Goal: Task Accomplishment & Management: Use online tool/utility

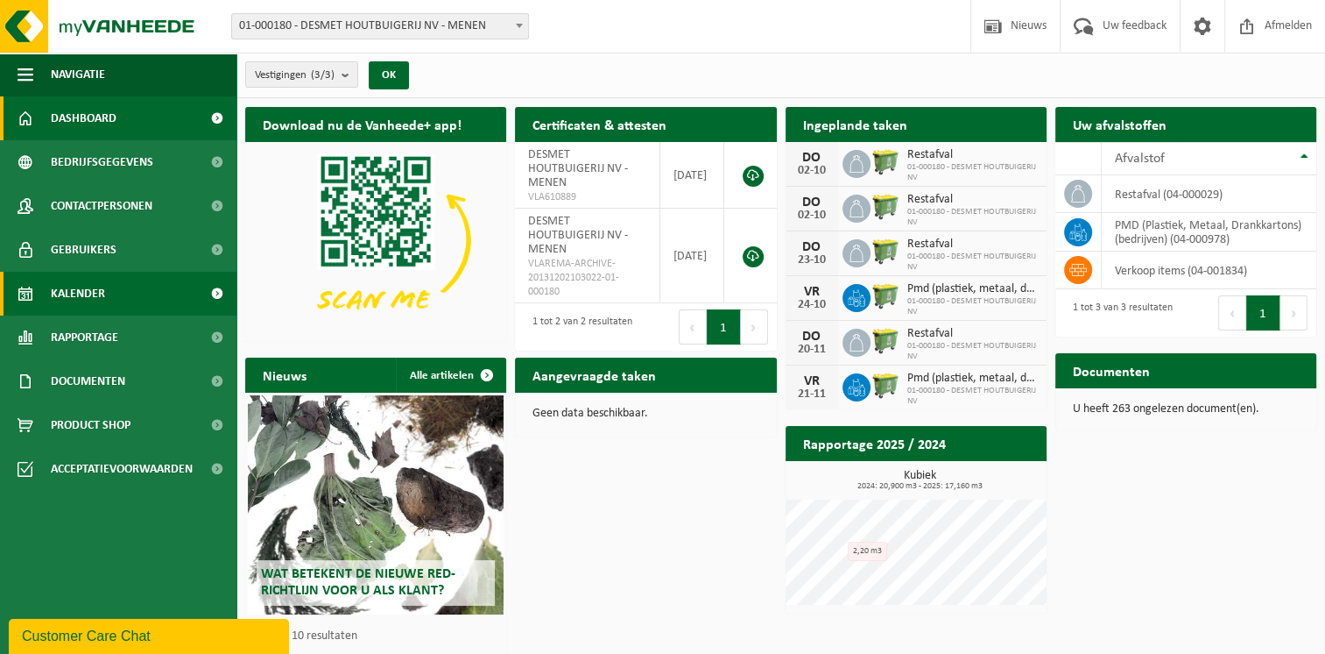
click at [94, 282] on span "Kalender" at bounding box center [78, 294] width 54 height 44
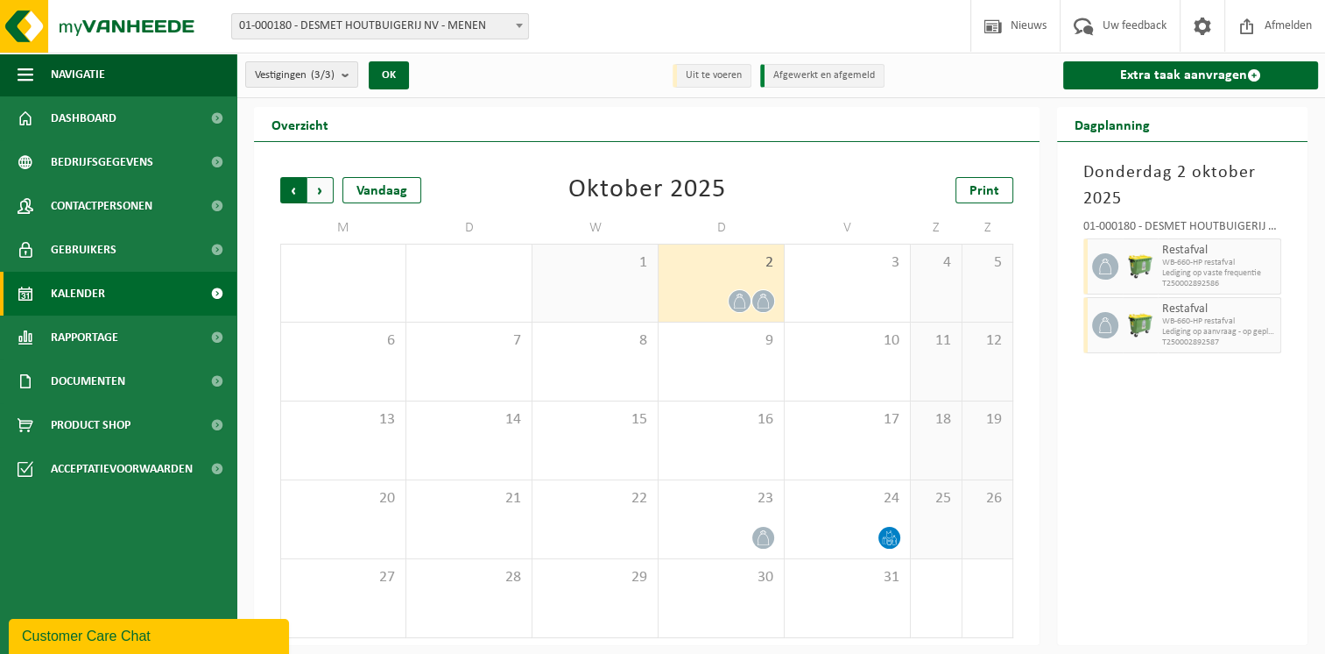
click at [324, 187] on span "Volgende" at bounding box center [320, 190] width 26 height 26
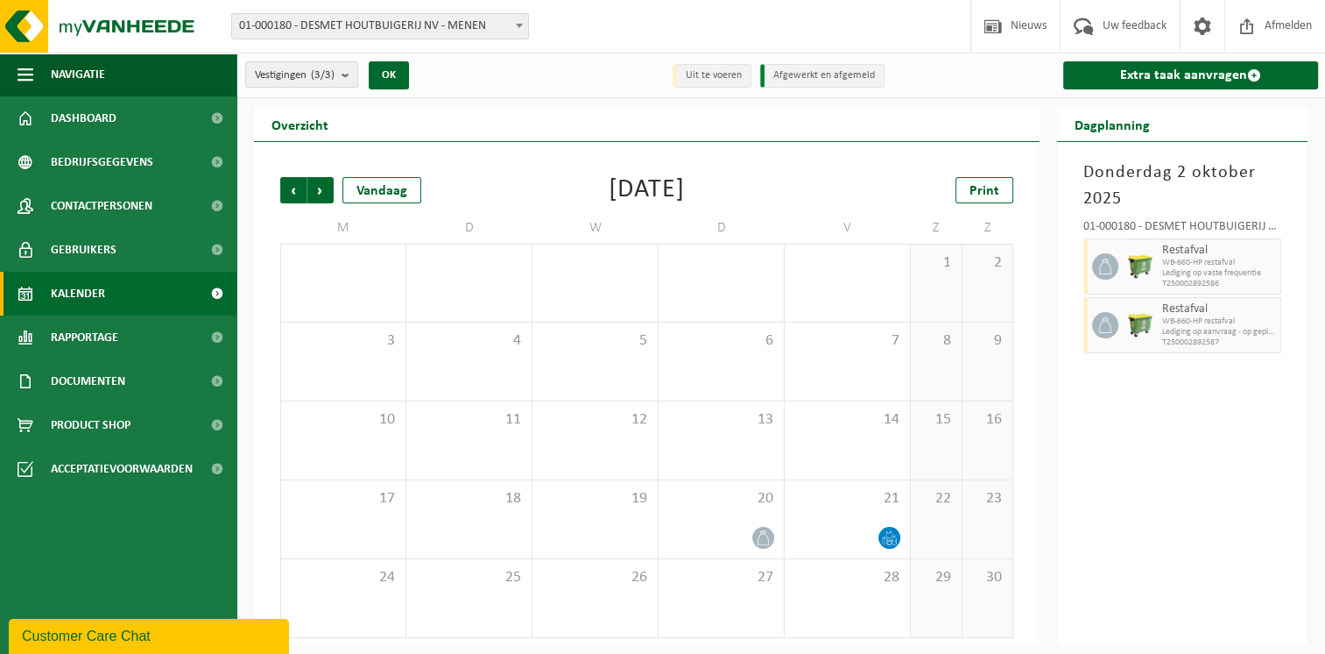
click at [324, 187] on span "Volgende" at bounding box center [320, 190] width 26 height 26
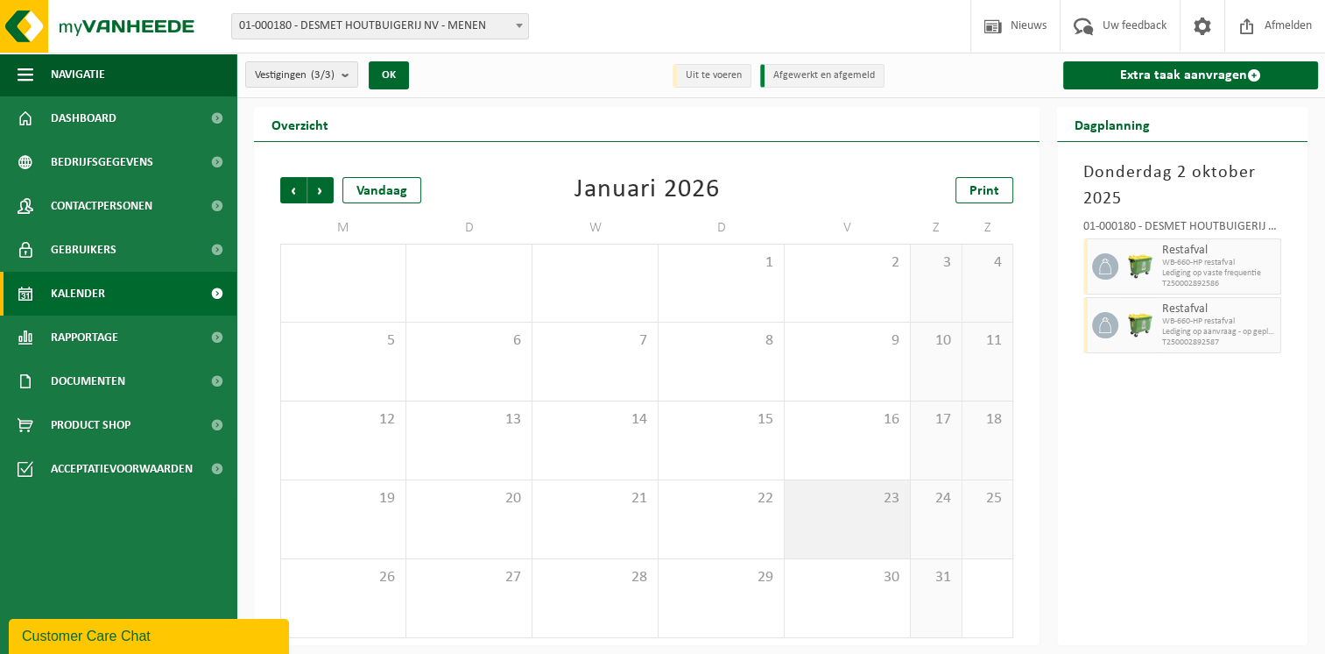
click at [873, 520] on div "23" at bounding box center [847, 519] width 125 height 78
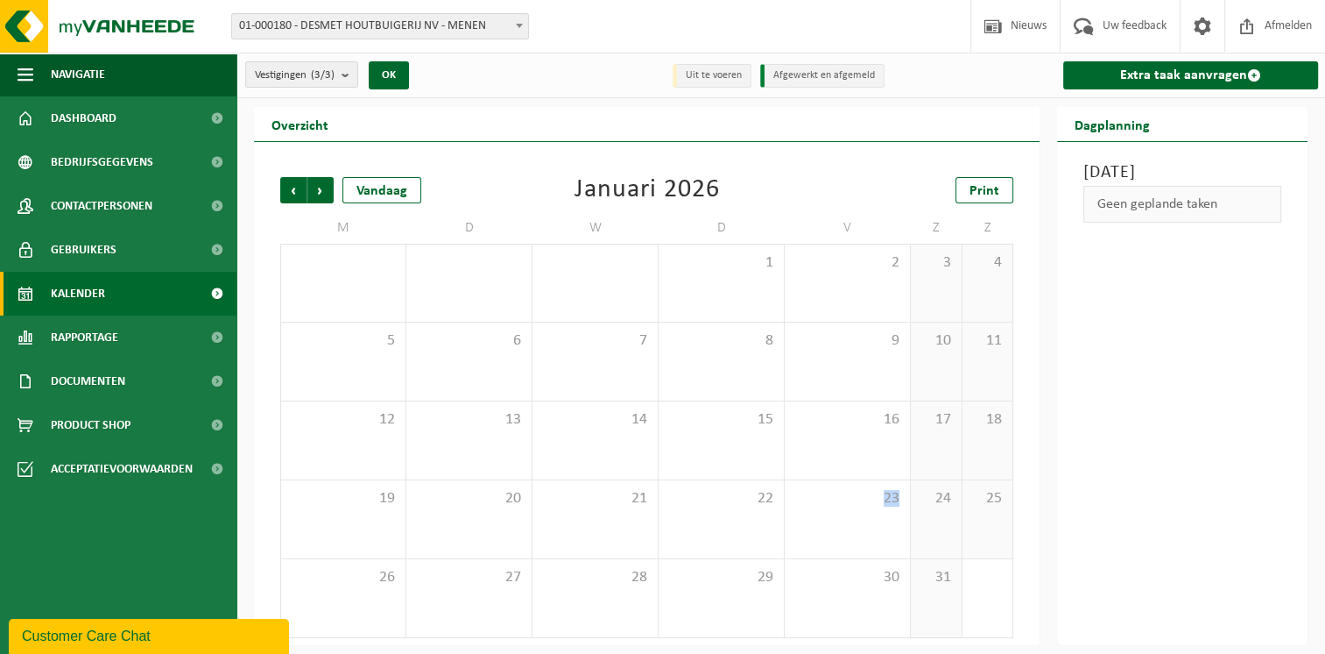
click at [214, 290] on span at bounding box center [216, 294] width 39 height 44
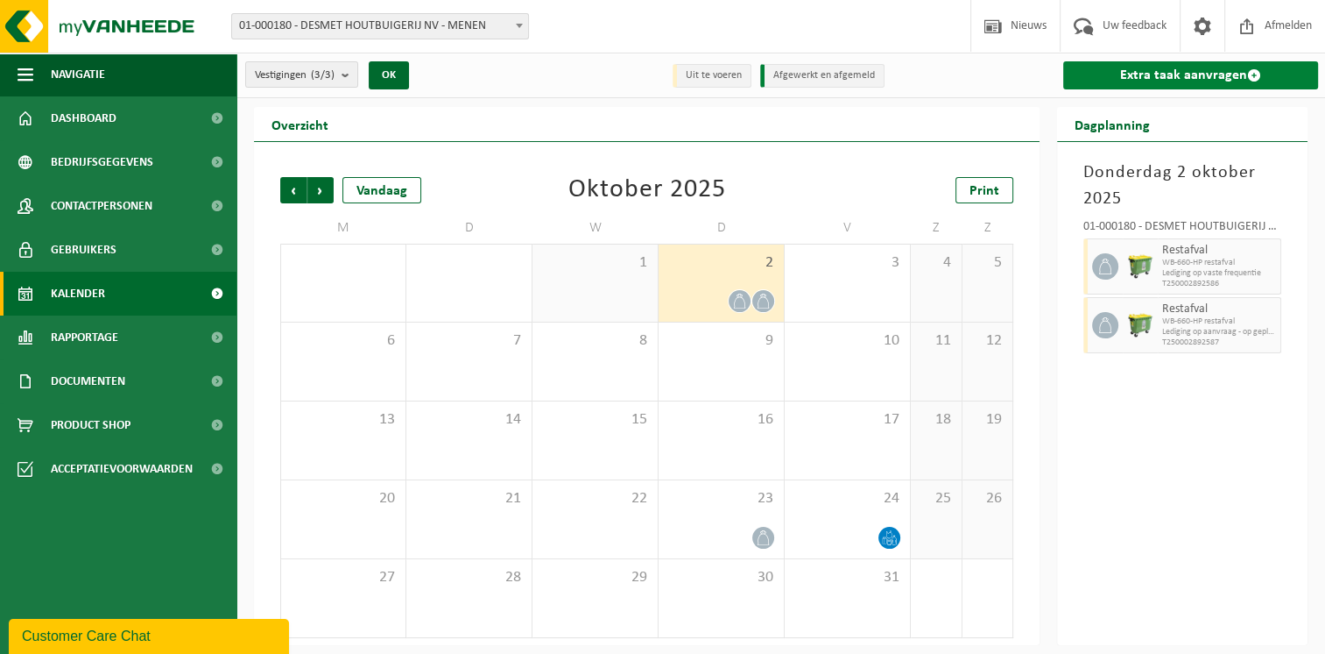
click at [1177, 69] on link "Extra taak aanvragen" at bounding box center [1190, 75] width 255 height 28
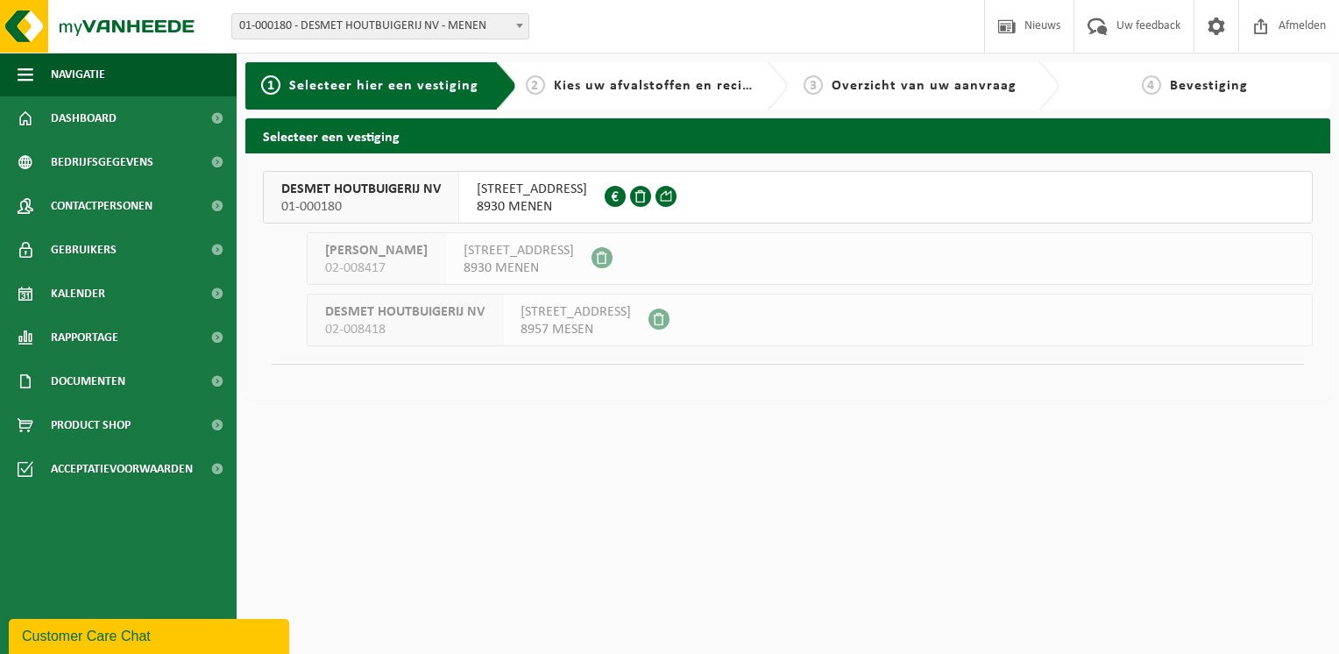
click at [524, 194] on span "VELDSTRAAT 7" at bounding box center [532, 189] width 110 height 18
